Goal: Find specific page/section: Find specific page/section

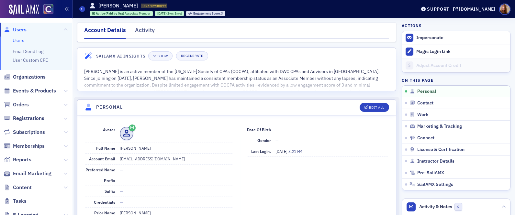
scroll to position [75, 0]
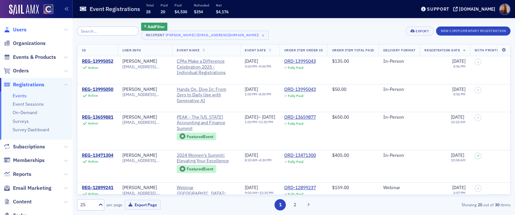
click at [21, 30] on span "Users" at bounding box center [20, 29] width 14 height 7
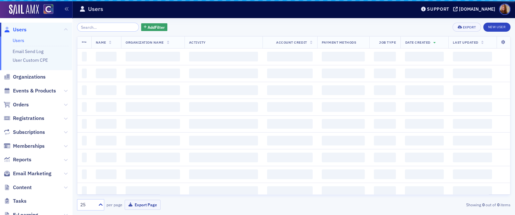
click at [97, 29] on input "search" at bounding box center [108, 27] width 62 height 9
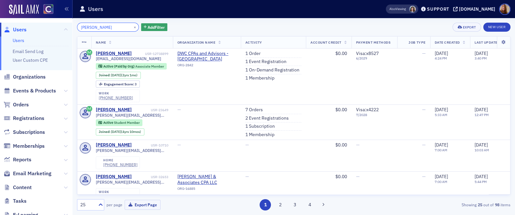
click at [101, 26] on input "[PERSON_NAME]" at bounding box center [108, 27] width 62 height 9
paste input "[EMAIL_ADDRESS][DOMAIN_NAME]"
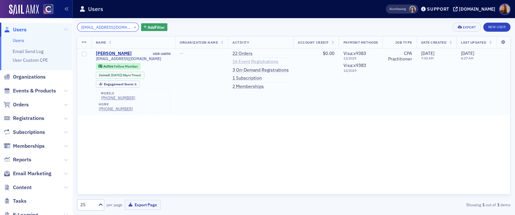
type input "[EMAIL_ADDRESS][DOMAIN_NAME]"
click at [255, 61] on link "16 Event Registrations" at bounding box center [255, 62] width 46 height 6
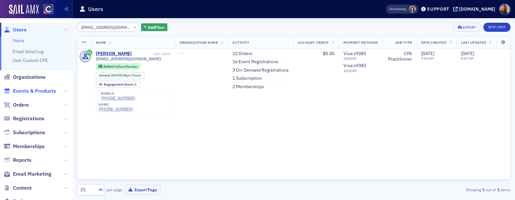
click at [38, 90] on span "Events & Products" at bounding box center [34, 90] width 43 height 7
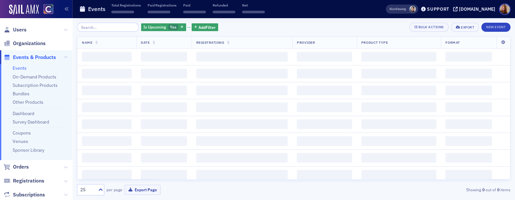
click at [99, 24] on input "search" at bounding box center [108, 27] width 62 height 9
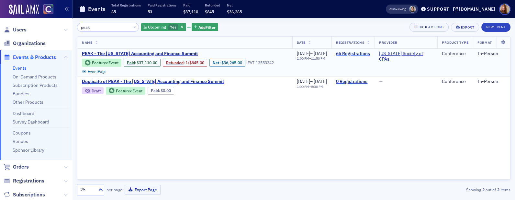
type input "peak"
click at [361, 55] on link "65 Registrations" at bounding box center [353, 54] width 34 height 6
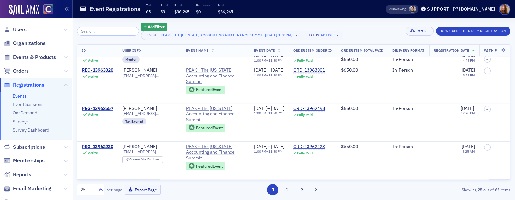
scroll to position [833, 0]
click at [285, 189] on button "2" at bounding box center [287, 189] width 11 height 11
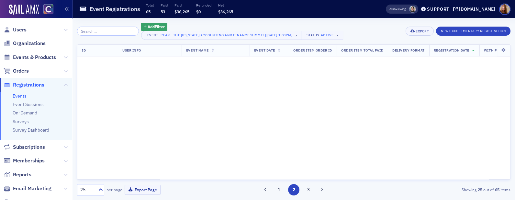
scroll to position [0, 0]
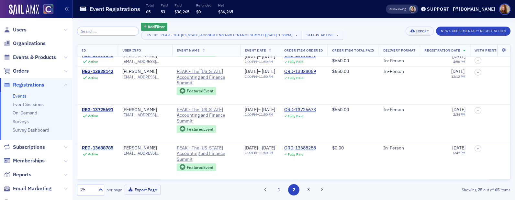
scroll to position [833, 0]
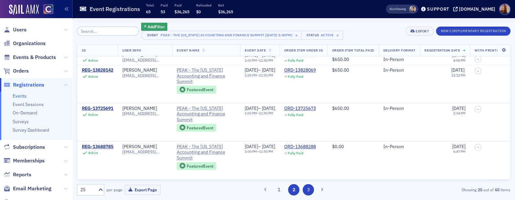
click at [309, 191] on button "3" at bounding box center [307, 189] width 11 height 11
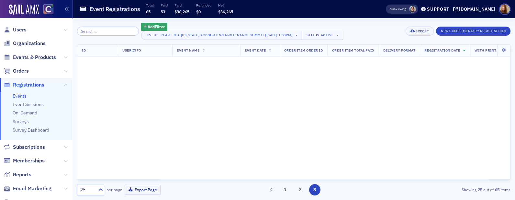
scroll to position [0, 0]
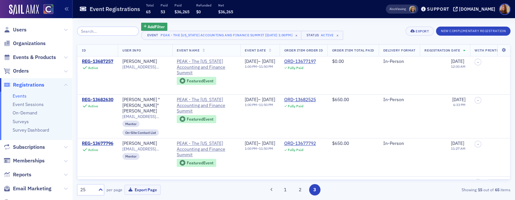
click at [18, 25] on span "Users" at bounding box center [36, 30] width 72 height 14
click at [28, 44] on span "Organizations" at bounding box center [29, 43] width 33 height 7
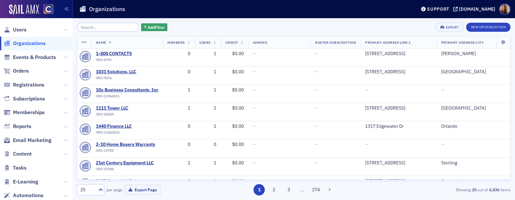
click at [98, 22] on div "Add Filter Export New Organization Name Members Users Credit Admins Roster Subs…" at bounding box center [293, 108] width 433 height 181
click at [96, 26] on input "search" at bounding box center [108, 27] width 62 height 9
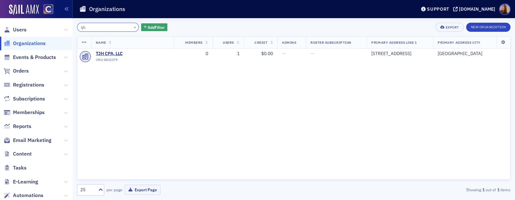
type input "tjh"
click at [115, 48] on th "Name" at bounding box center [132, 43] width 82 height 12
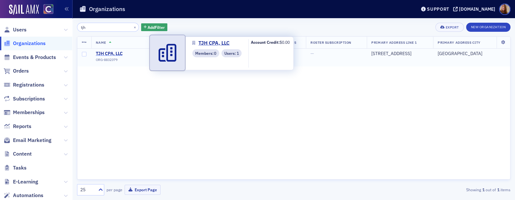
click at [118, 52] on span "TJH CPA, LLC" at bounding box center [125, 54] width 59 height 6
select select "US"
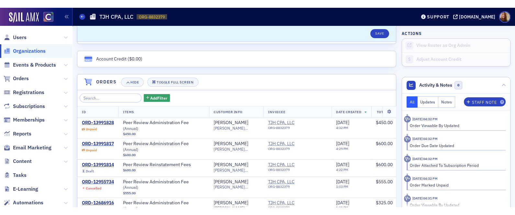
scroll to position [373, 0]
